Goal: Task Accomplishment & Management: Manage account settings

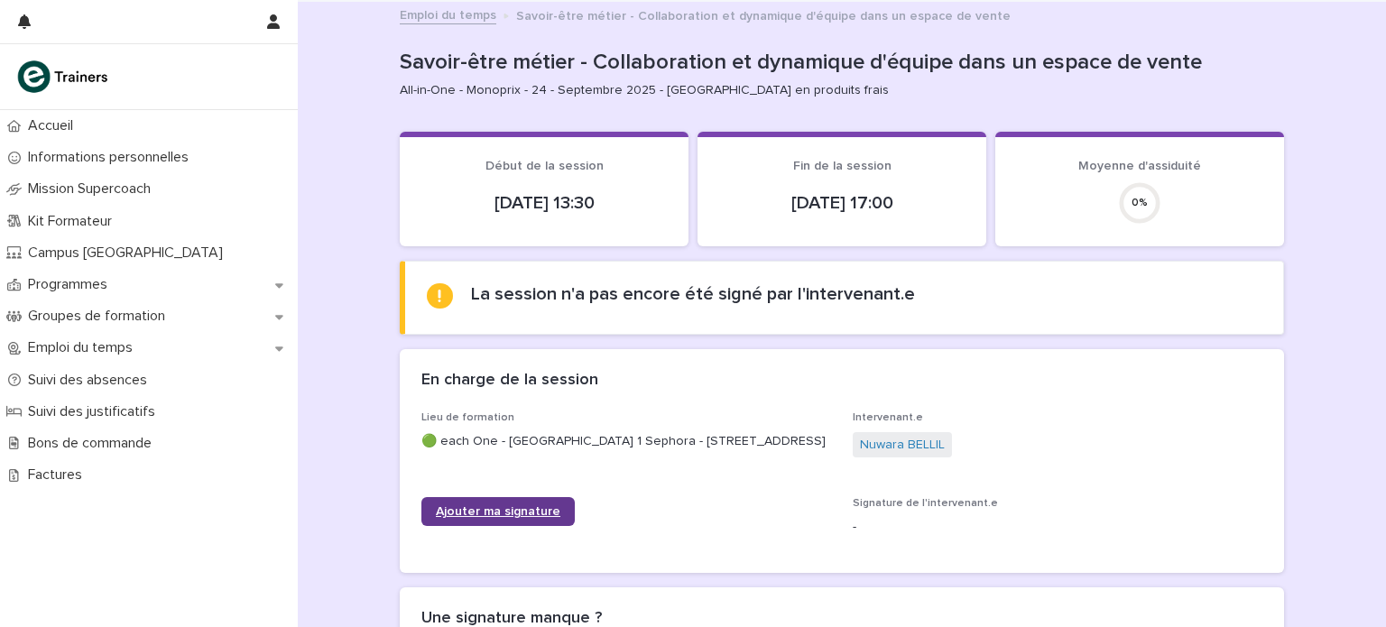
click at [542, 509] on link "Ajouter ma signature" at bounding box center [497, 511] width 153 height 29
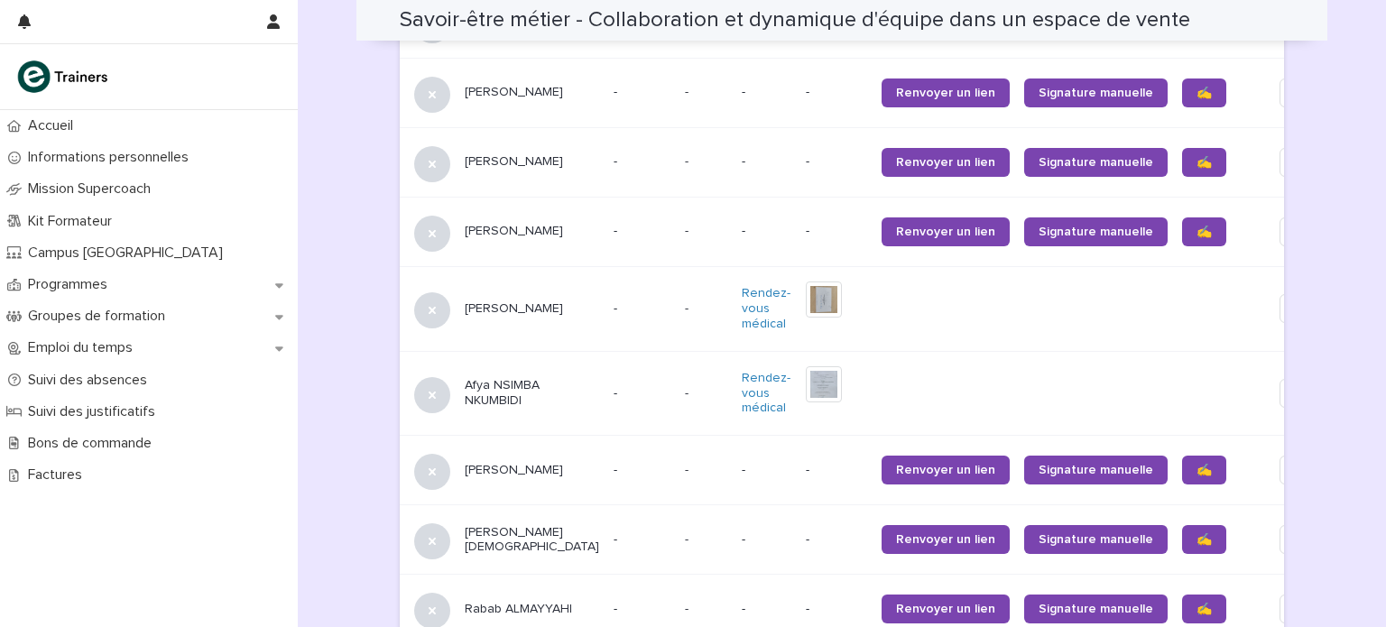
scroll to position [1149, 0]
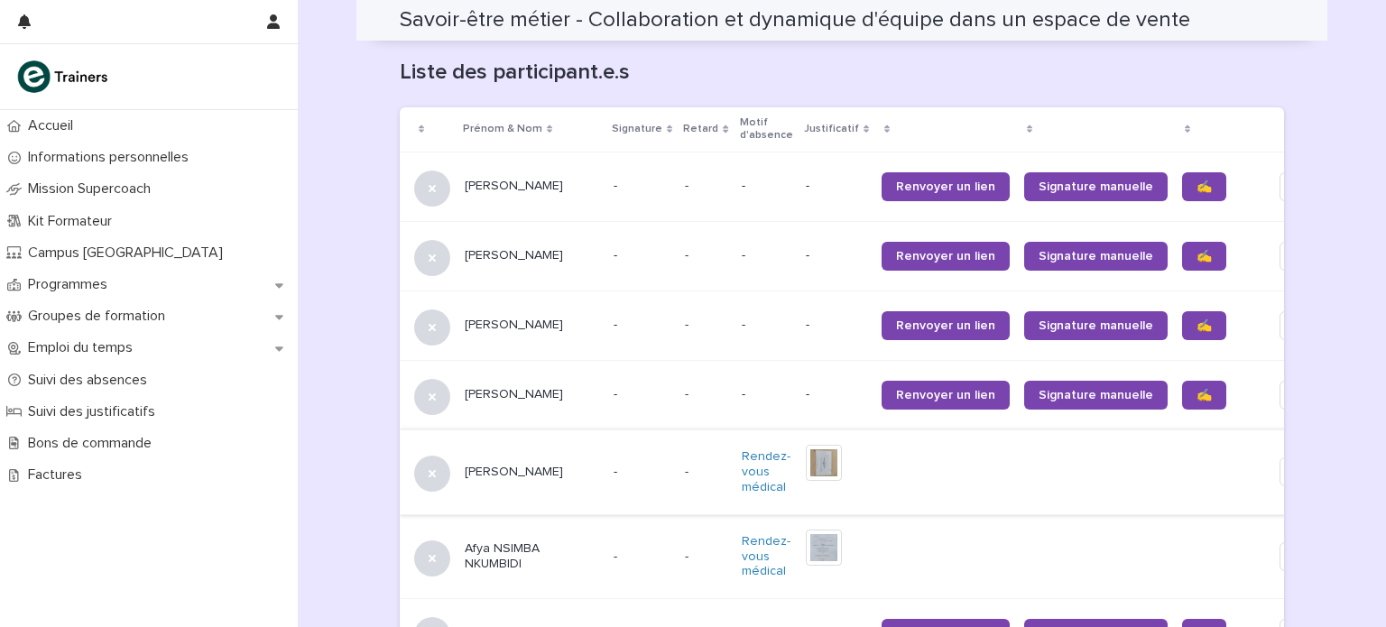
click at [1295, 465] on span "Edit" at bounding box center [1306, 472] width 23 height 18
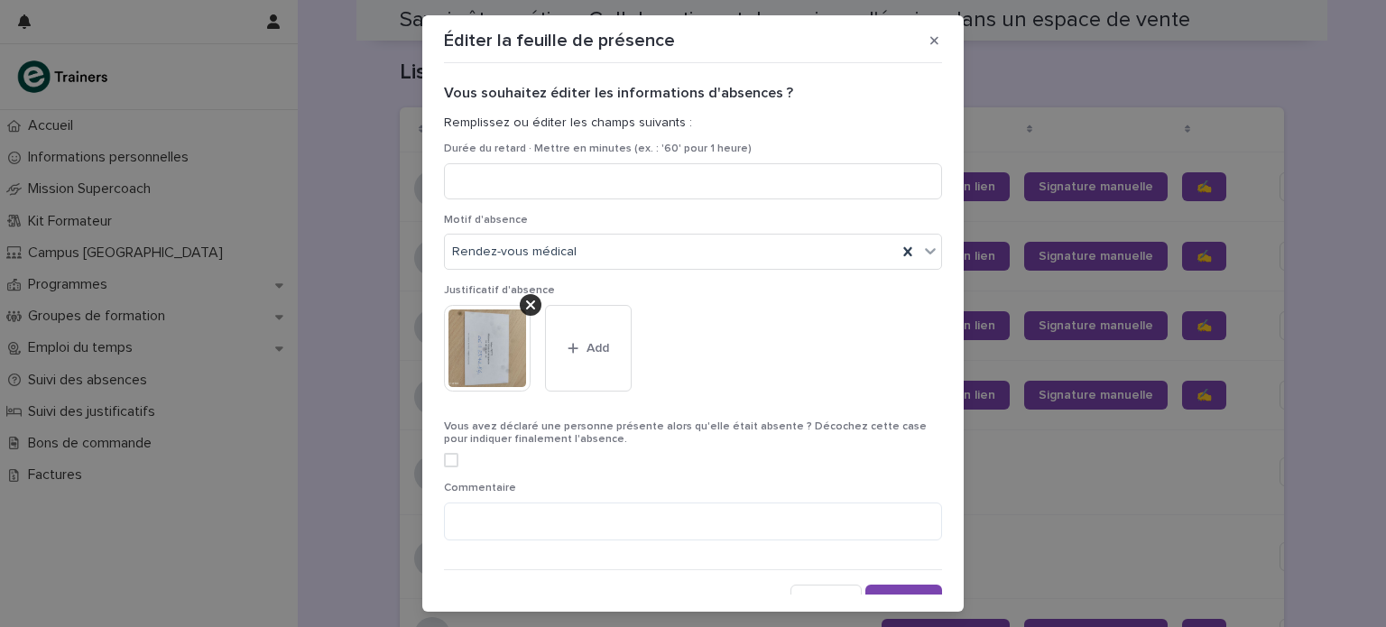
click at [444, 464] on span at bounding box center [451, 460] width 14 height 14
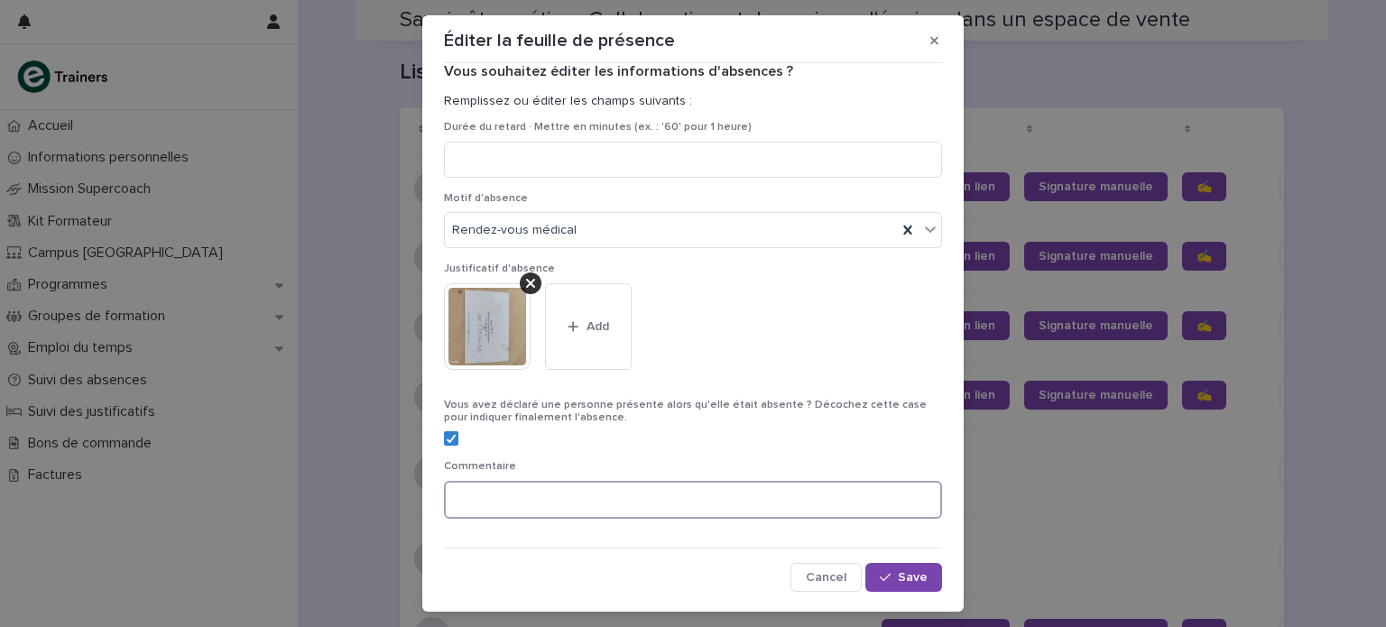
click at [627, 512] on textarea at bounding box center [693, 500] width 498 height 39
type textarea "**********"
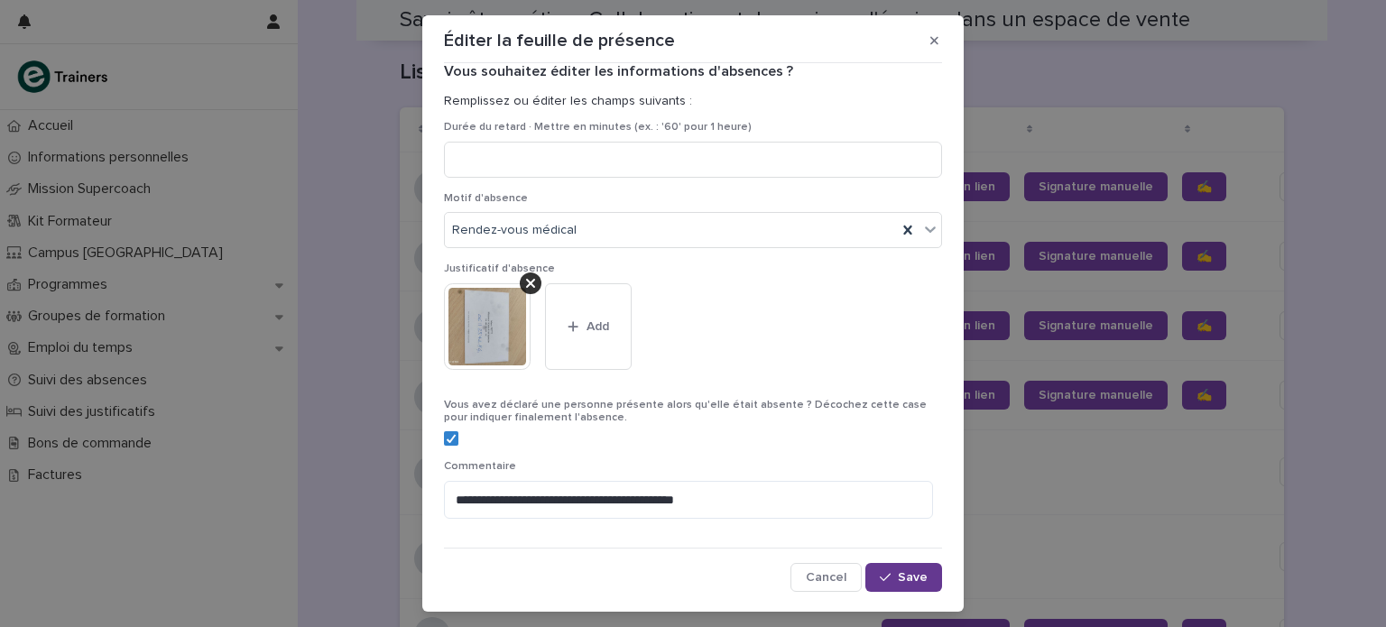
click at [898, 579] on span "Save" at bounding box center [913, 577] width 30 height 13
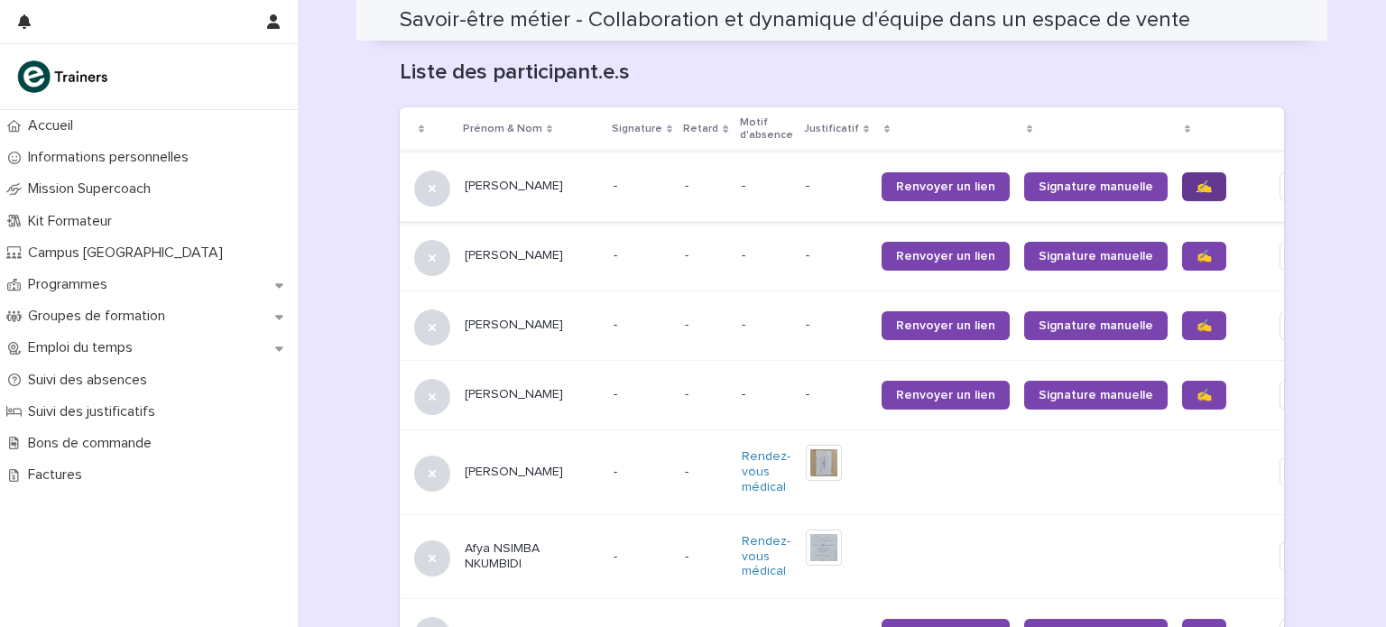
click at [1197, 180] on span "✍️" at bounding box center [1204, 186] width 15 height 13
click at [1197, 250] on span "✍️" at bounding box center [1204, 256] width 15 height 13
click at [1197, 319] on span "✍️" at bounding box center [1204, 325] width 15 height 13
click at [1182, 381] on link "✍️" at bounding box center [1204, 395] width 44 height 29
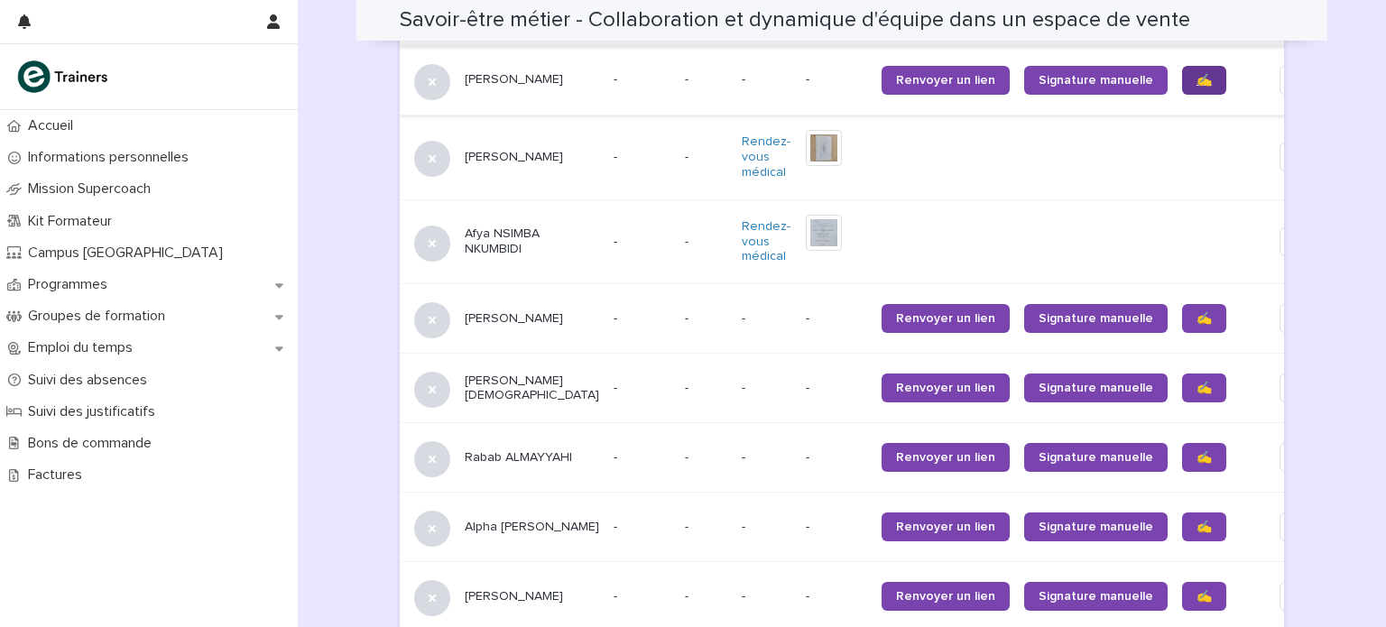
scroll to position [1467, 0]
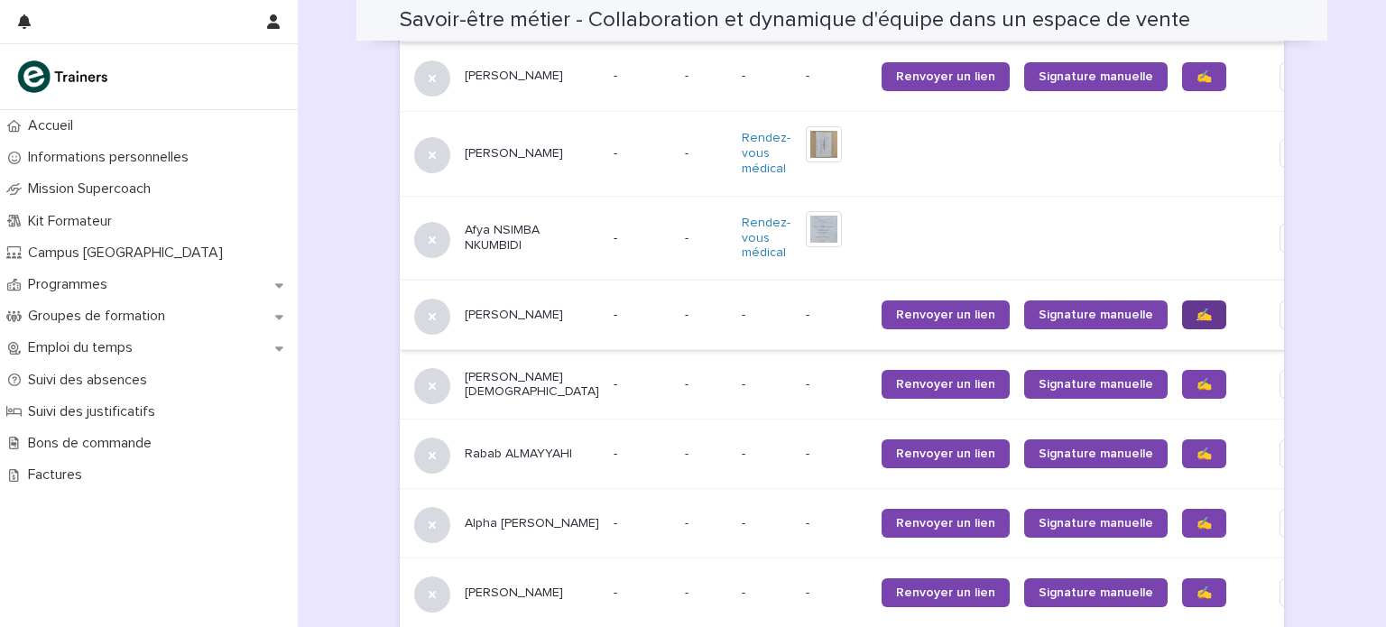
click at [1182, 312] on link "✍️" at bounding box center [1204, 315] width 44 height 29
click at [1182, 384] on link "✍️" at bounding box center [1204, 384] width 44 height 29
click at [1197, 448] on span "✍️" at bounding box center [1204, 454] width 15 height 13
click at [1197, 517] on span "✍️" at bounding box center [1204, 523] width 15 height 13
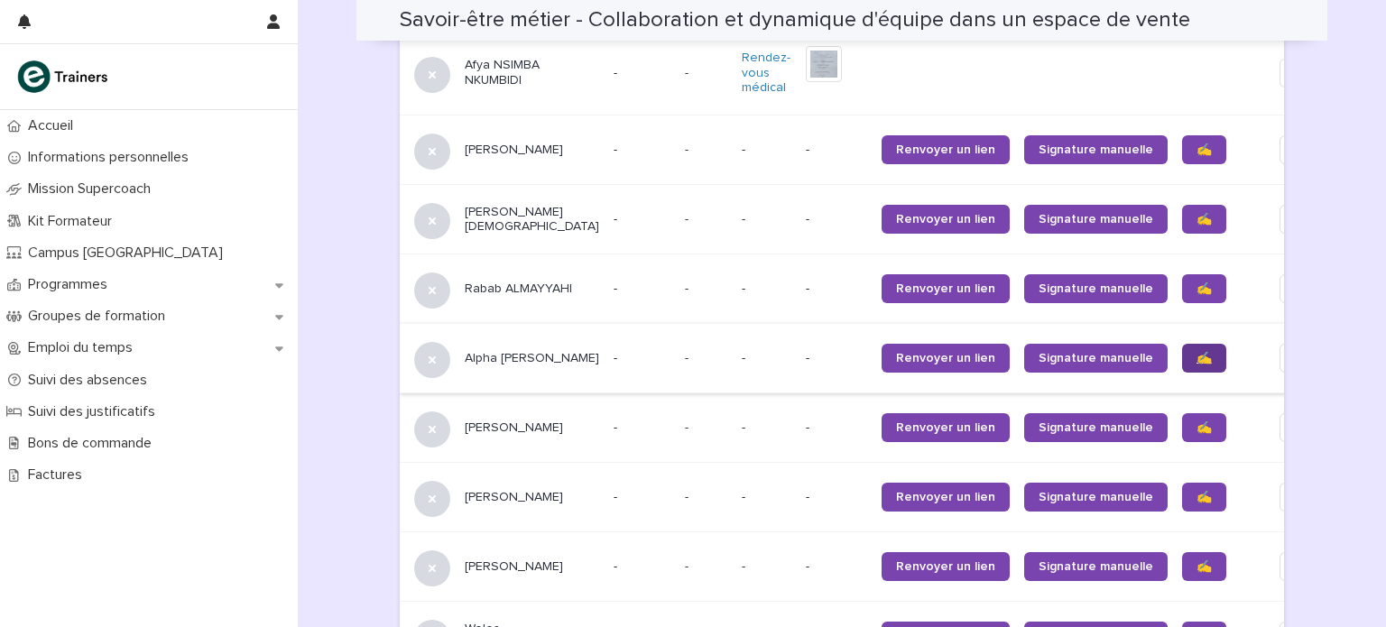
scroll to position [1633, 0]
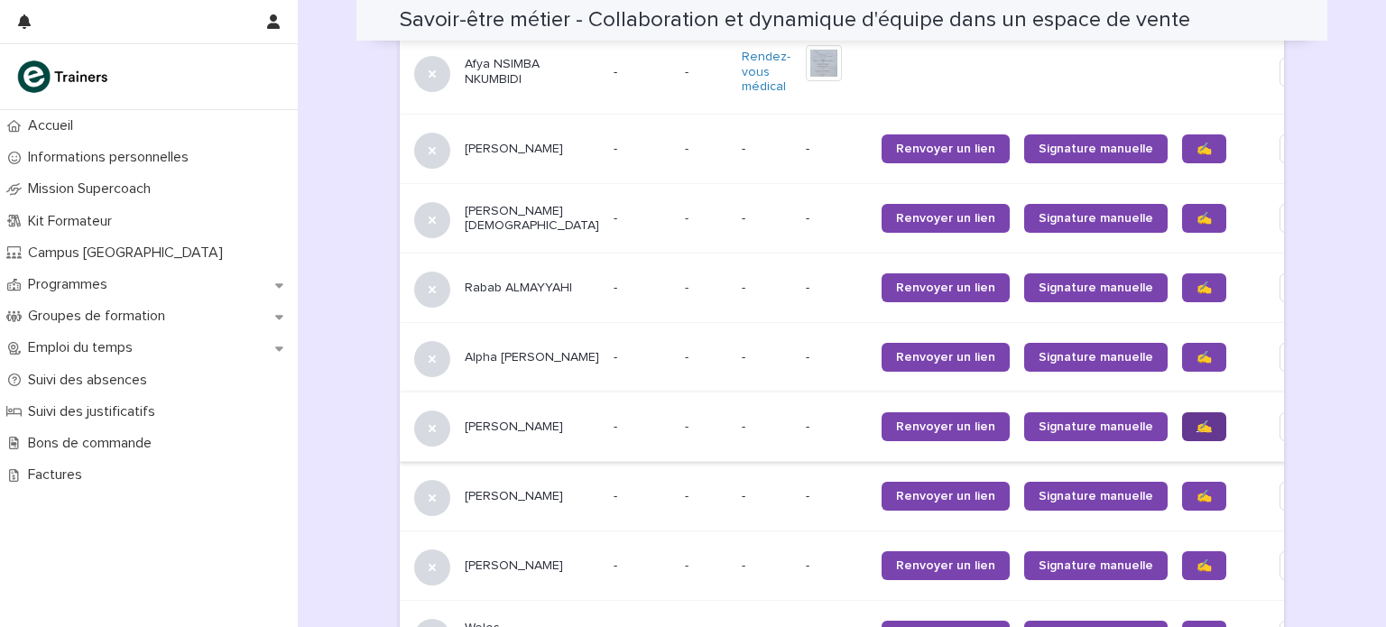
click at [1197, 421] on span "✍️" at bounding box center [1204, 427] width 15 height 13
click at [1197, 490] on span "✍️" at bounding box center [1204, 496] width 15 height 13
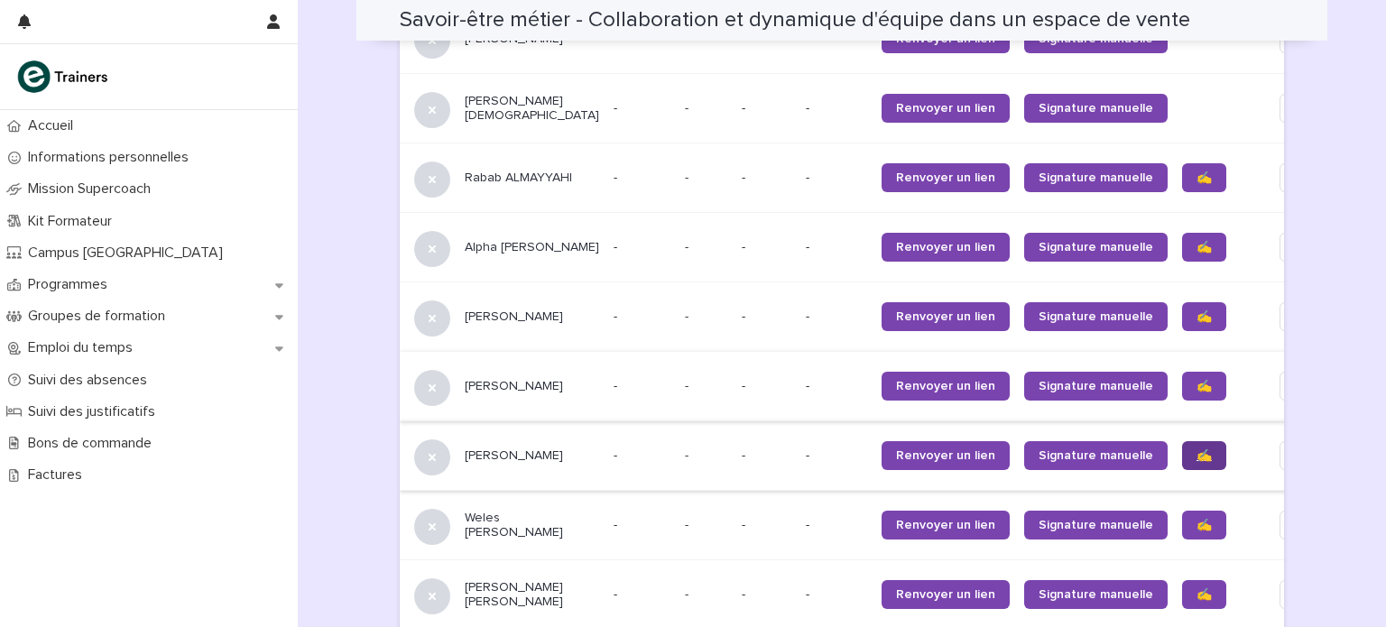
click at [1197, 449] on span "✍️" at bounding box center [1204, 455] width 15 height 13
click at [1197, 519] on span "✍️" at bounding box center [1204, 525] width 15 height 13
click at [1197, 588] on span "✍️" at bounding box center [1204, 594] width 15 height 13
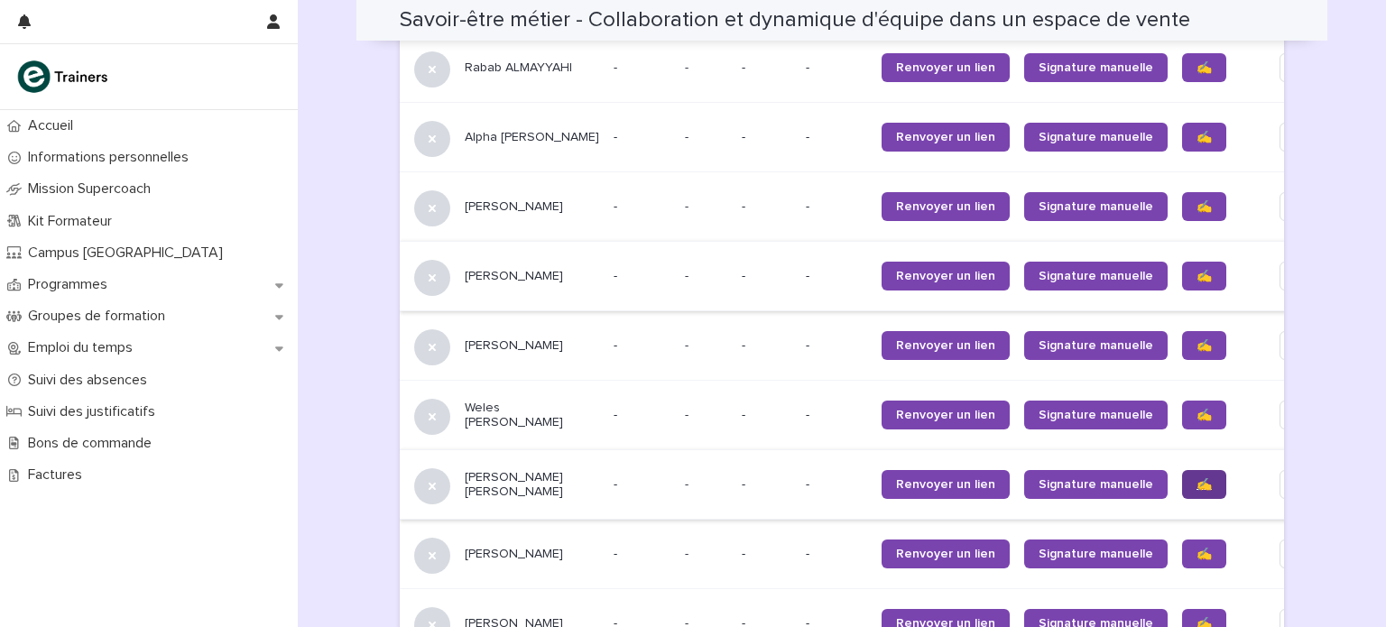
scroll to position [1879, 0]
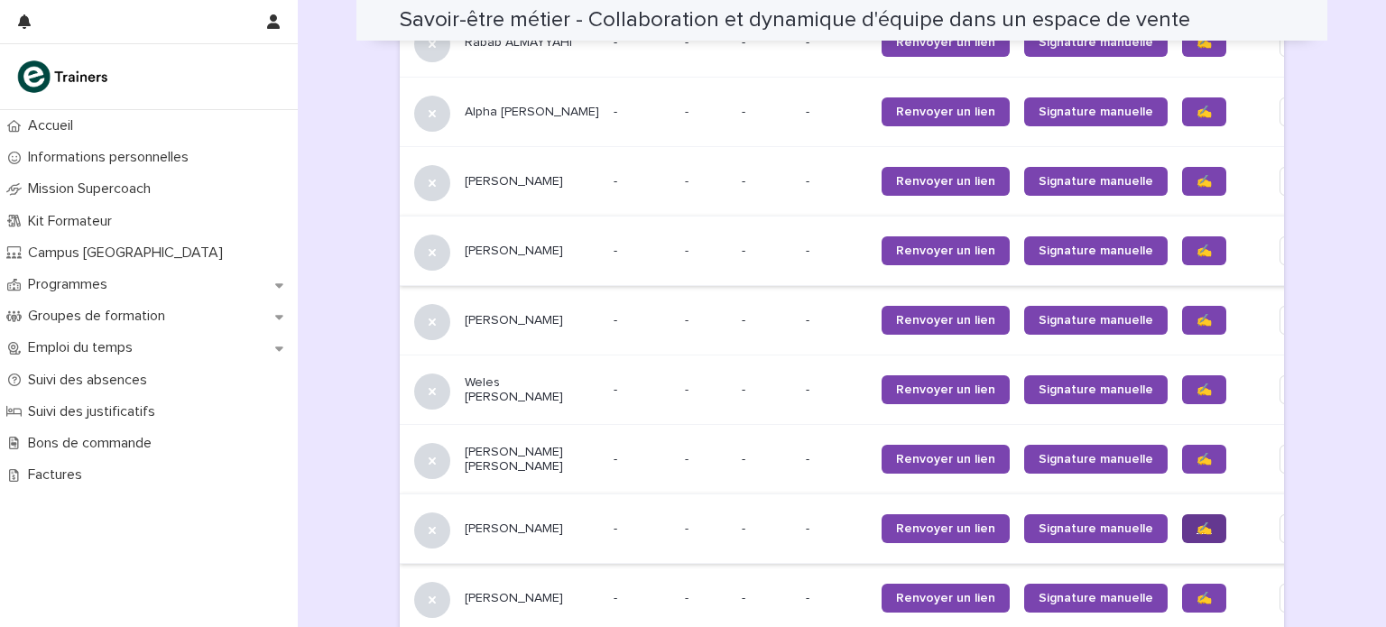
click at [1182, 523] on link "✍️" at bounding box center [1204, 528] width 44 height 29
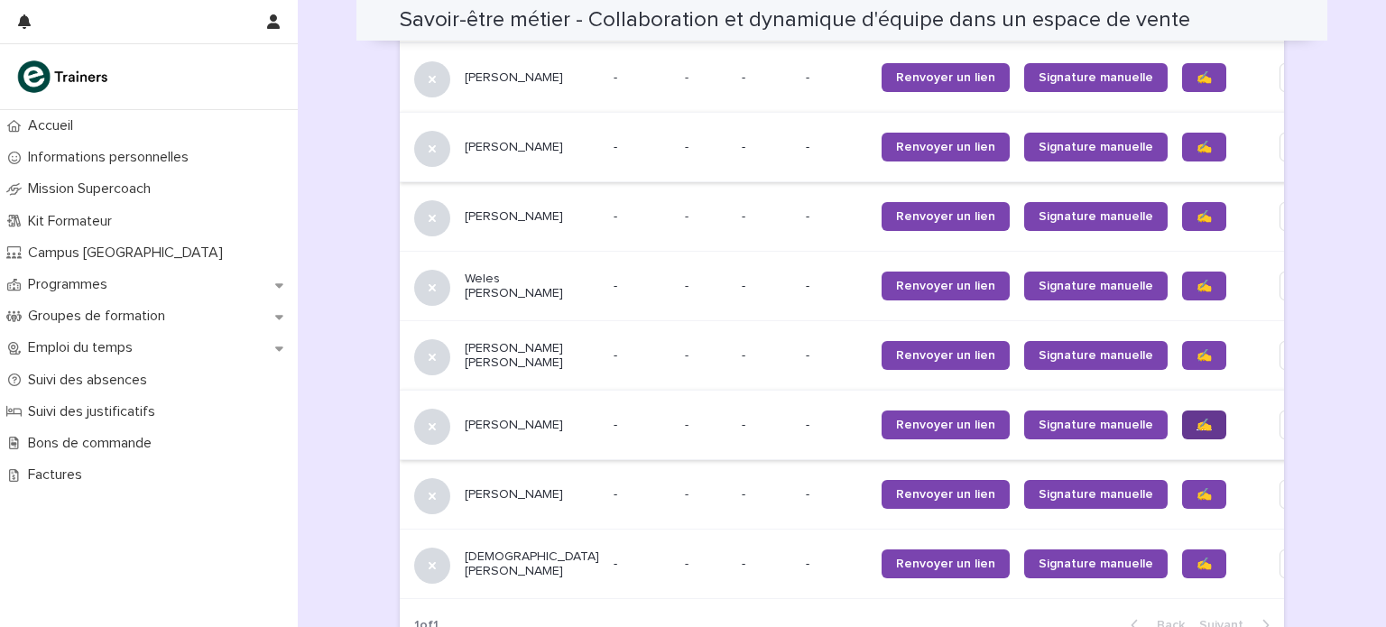
scroll to position [1984, 0]
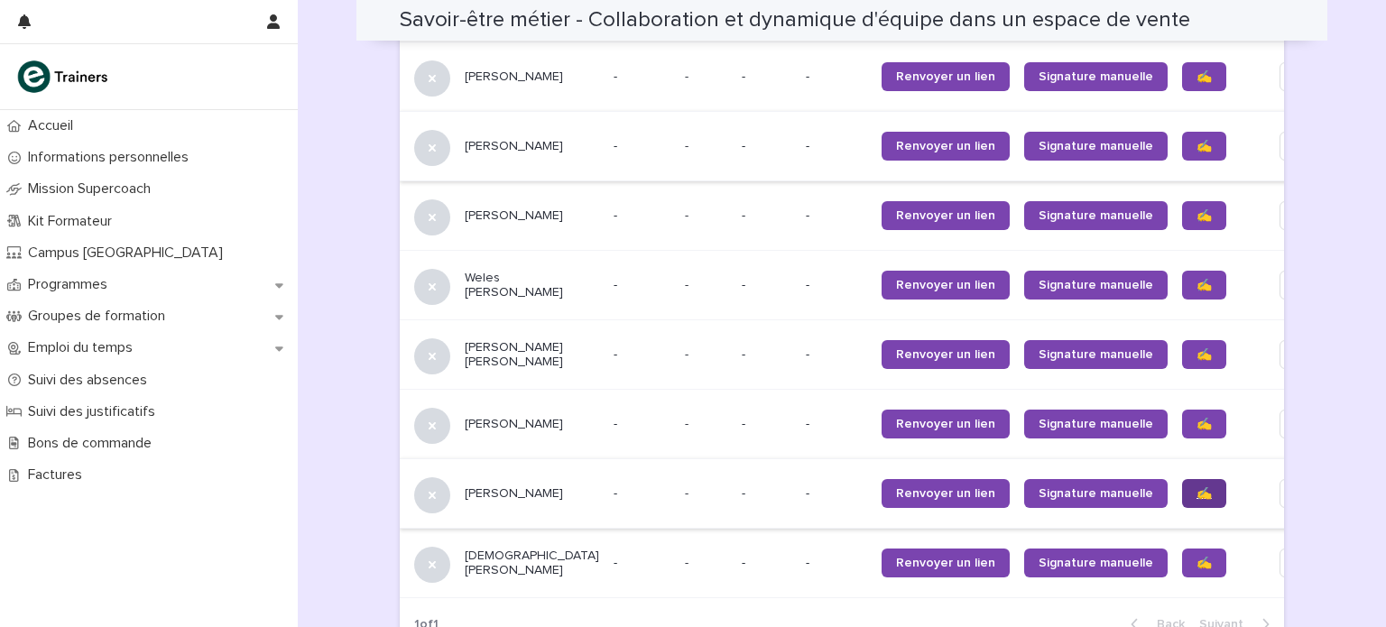
click at [1197, 487] on span "✍️" at bounding box center [1204, 493] width 15 height 13
click at [1197, 557] on span "✍️" at bounding box center [1204, 563] width 15 height 13
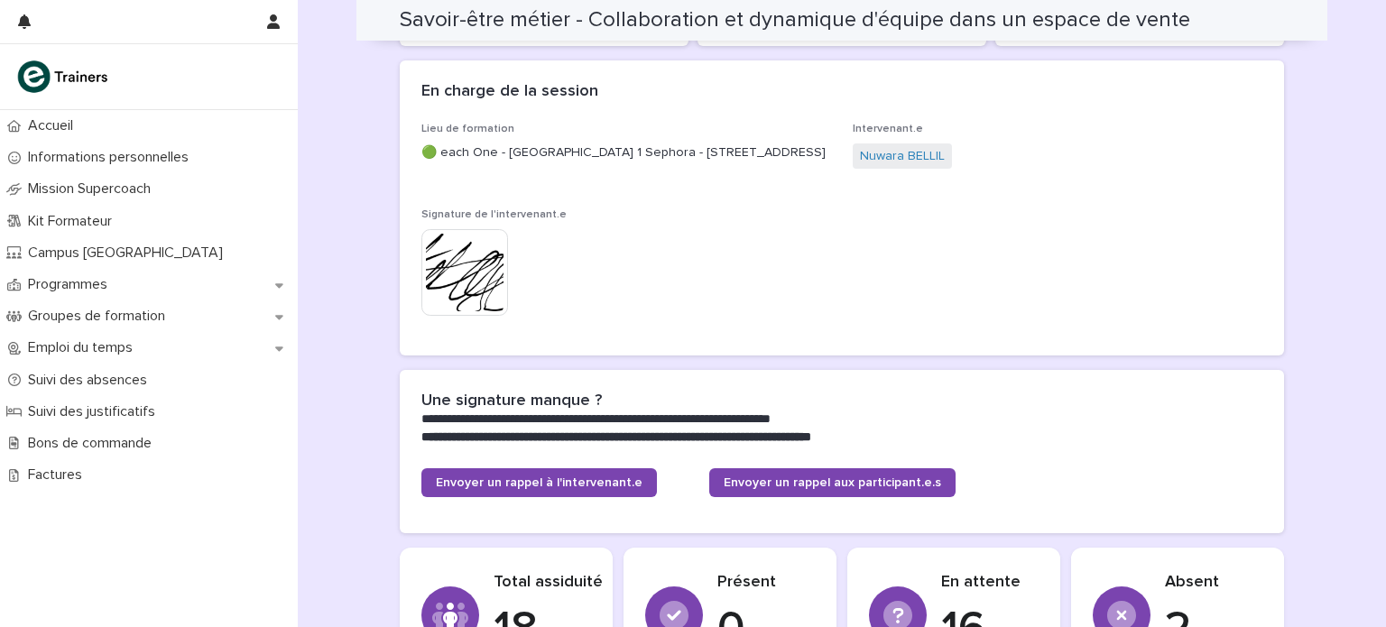
scroll to position [164, 0]
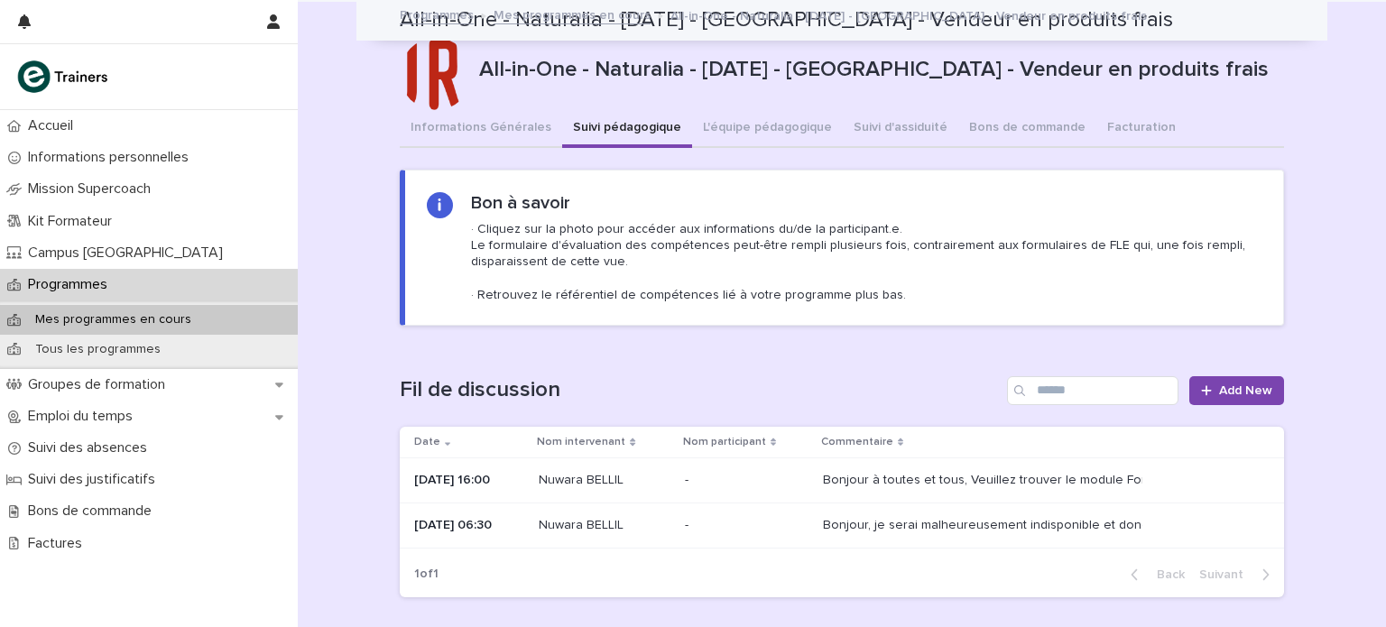
scroll to position [834, 0]
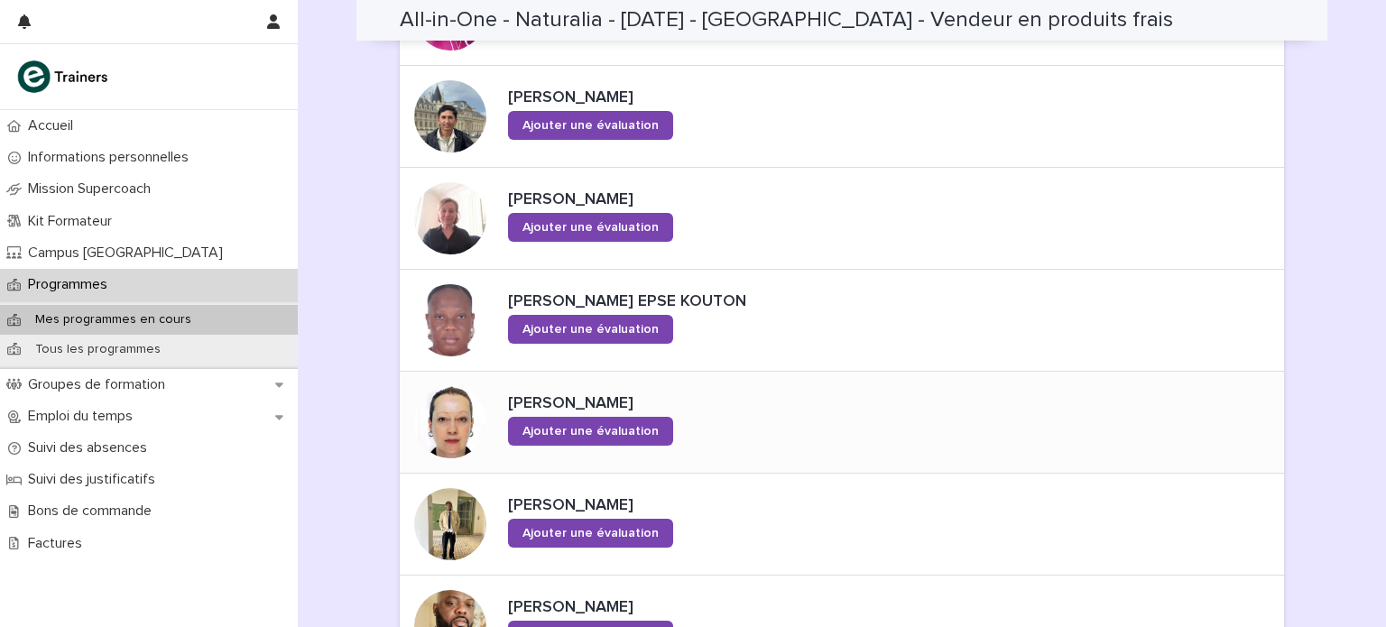
click at [446, 416] on div at bounding box center [450, 422] width 72 height 72
